Goal: Information Seeking & Learning: Learn about a topic

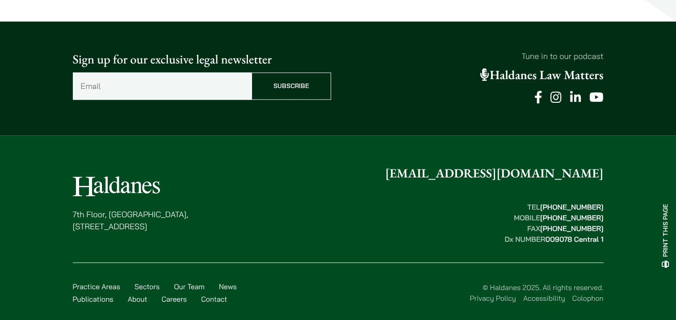
scroll to position [883, 0]
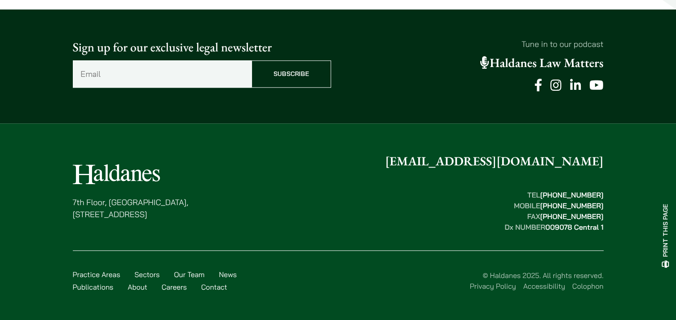
click at [181, 271] on link "Our Team" at bounding box center [189, 274] width 31 height 9
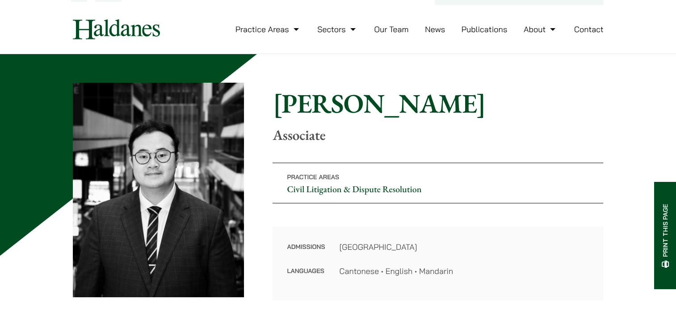
scroll to position [0, 0]
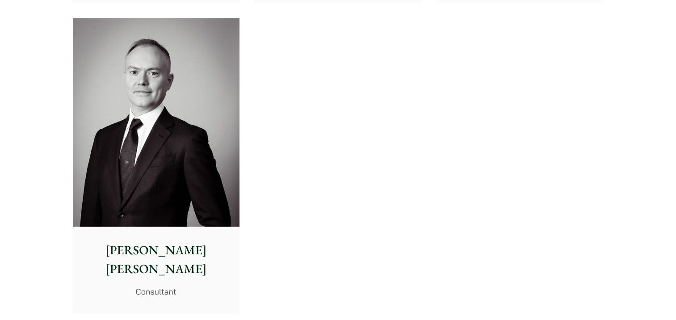
scroll to position [4465, 0]
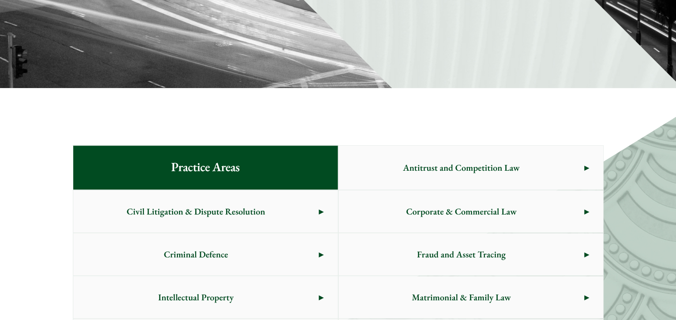
scroll to position [491, 0]
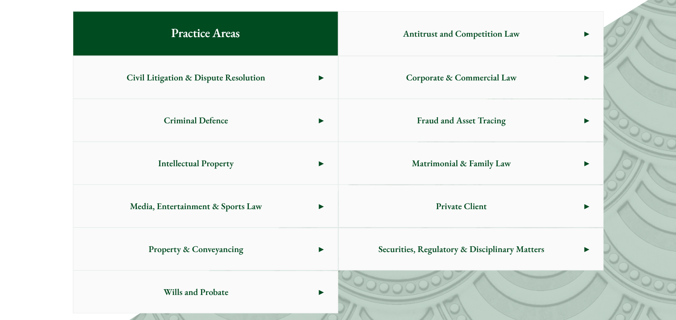
click at [249, 208] on span "Media, Entertainment & Sports Law" at bounding box center [196, 206] width 246 height 42
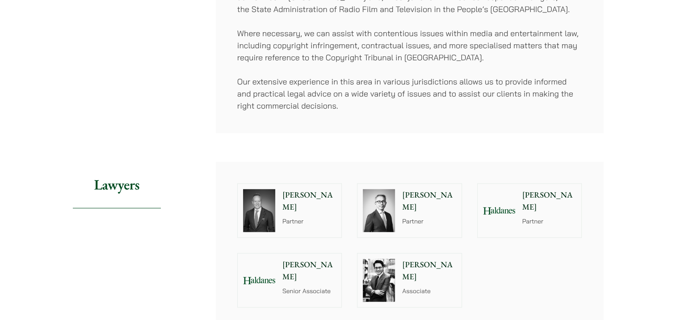
scroll to position [670, 0]
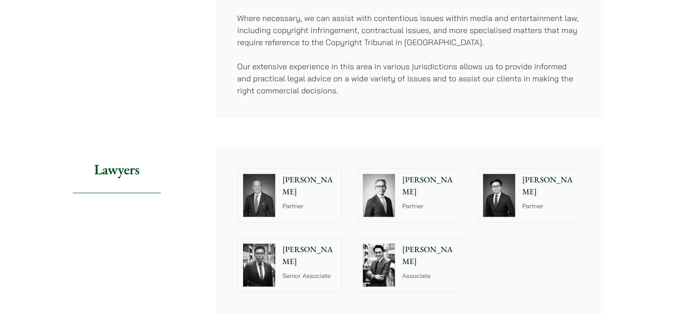
click at [257, 196] on img at bounding box center [259, 195] width 32 height 43
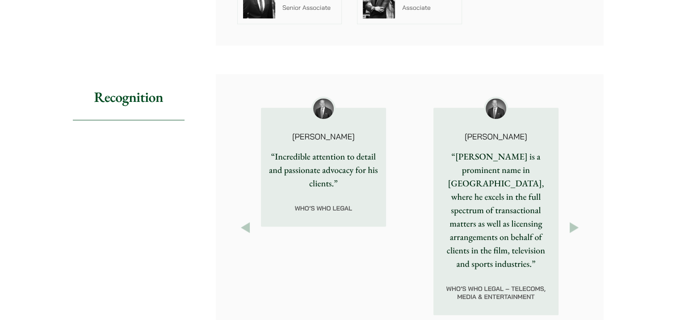
scroll to position [759, 0]
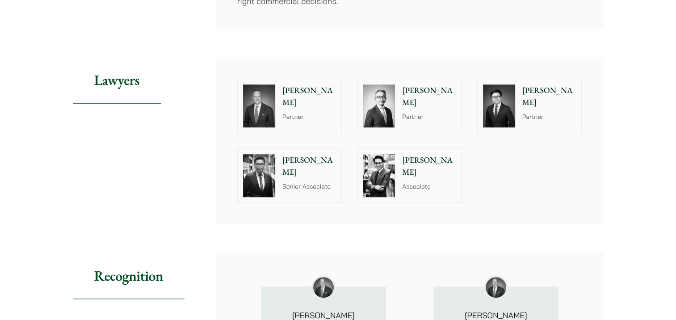
click at [384, 175] on img at bounding box center [379, 175] width 32 height 43
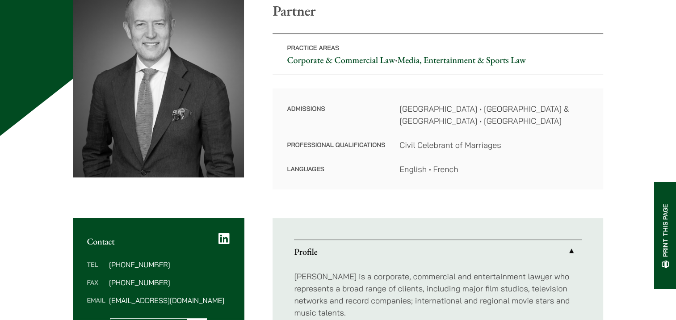
scroll to position [89, 0]
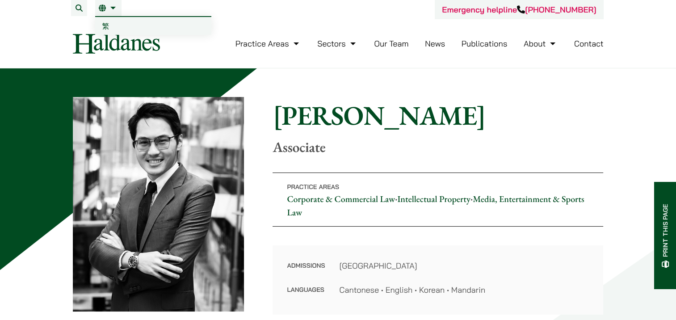
drag, startPoint x: 110, startPoint y: 0, endPoint x: 383, endPoint y: 41, distance: 275.8
click at [383, 41] on link "Our Team" at bounding box center [391, 43] width 34 height 10
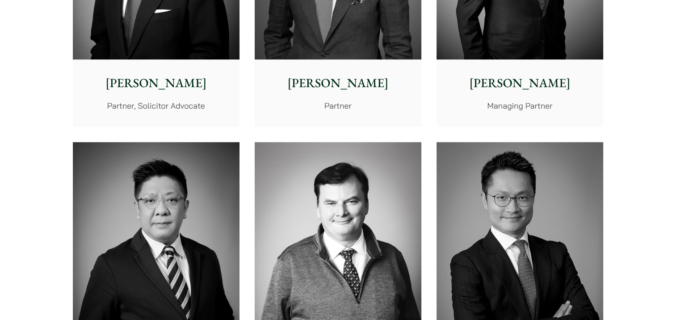
scroll to position [491, 0]
